Goal: Task Accomplishment & Management: Manage account settings

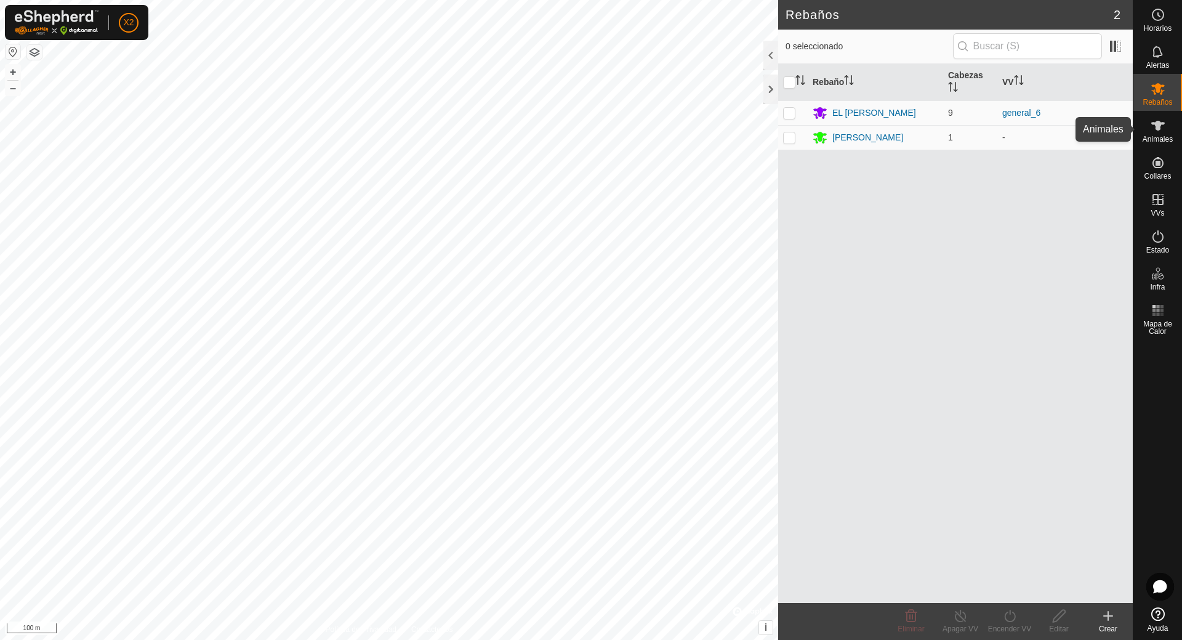
click at [1157, 129] on icon at bounding box center [1158, 126] width 14 height 10
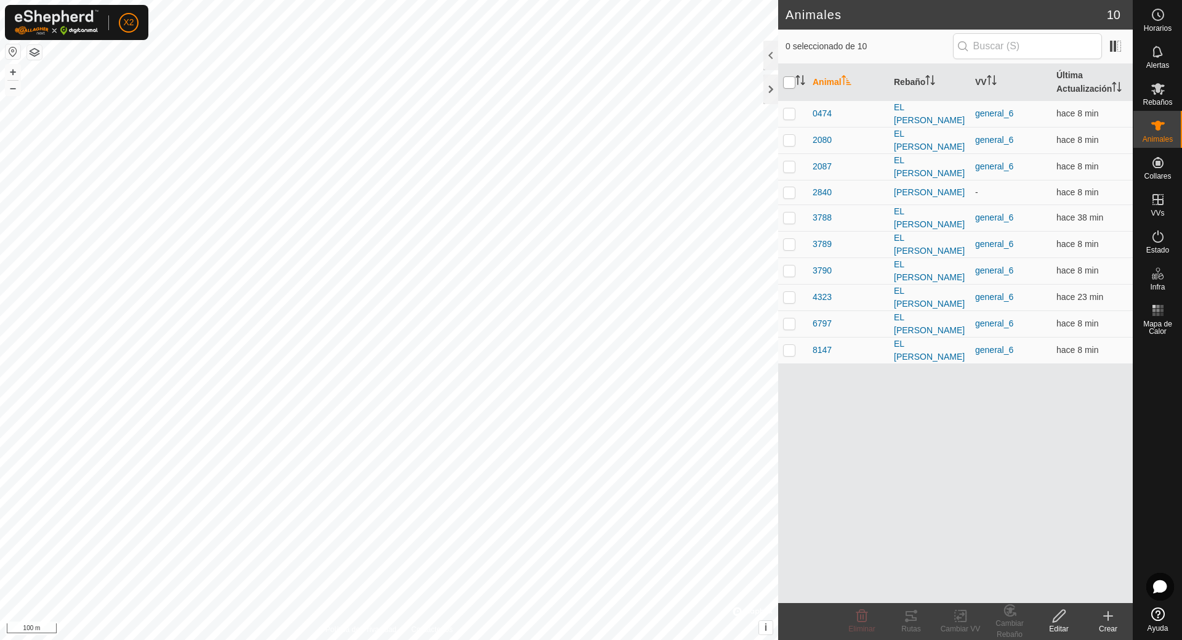
click at [790, 85] on input "checkbox" at bounding box center [789, 82] width 12 height 12
checkbox input "true"
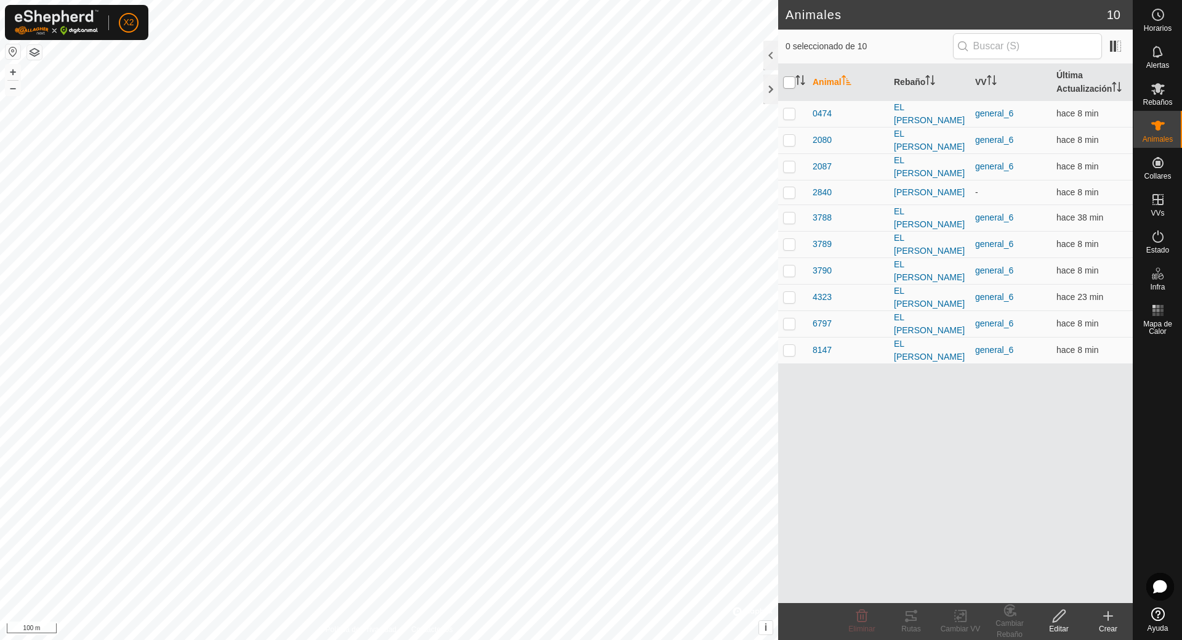
checkbox input "true"
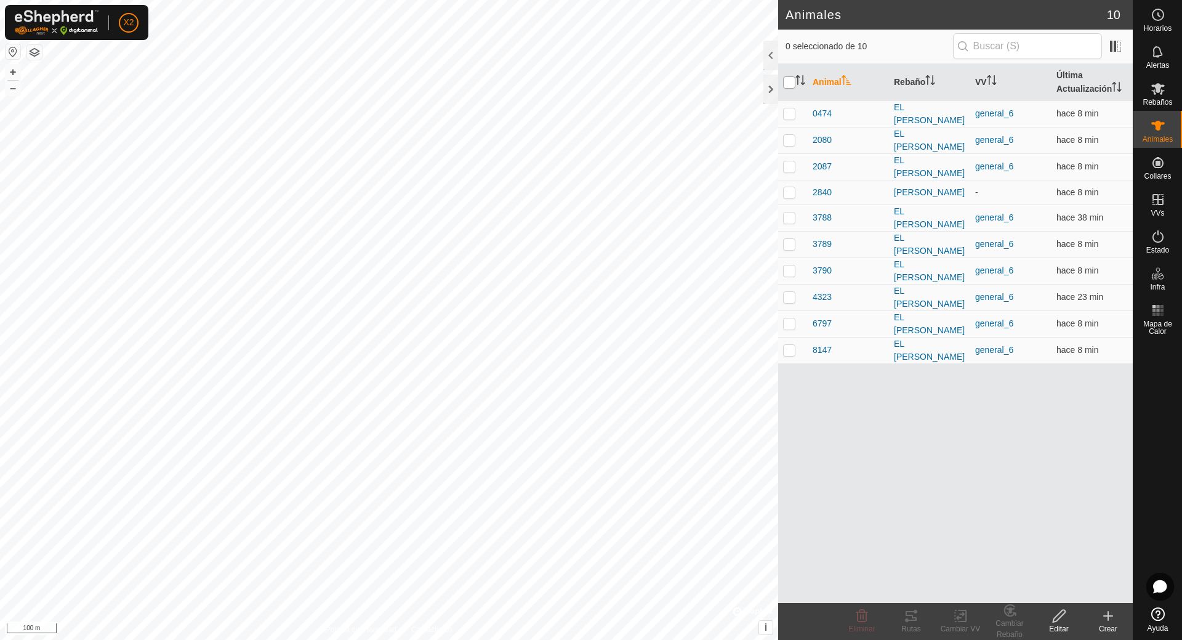
checkbox input "true"
click at [904, 616] on icon at bounding box center [911, 615] width 15 height 15
